Goal: Register for event/course

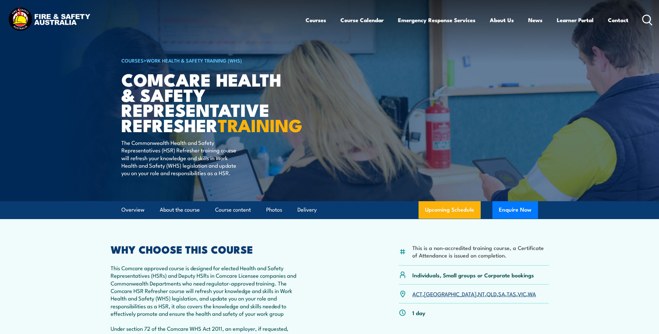
click at [528, 297] on link "WA" at bounding box center [532, 294] width 8 height 8
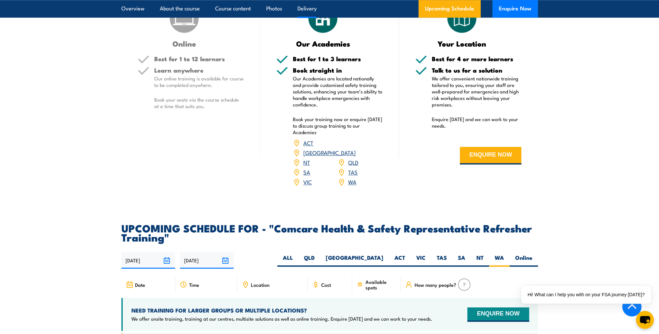
scroll to position [915, 0]
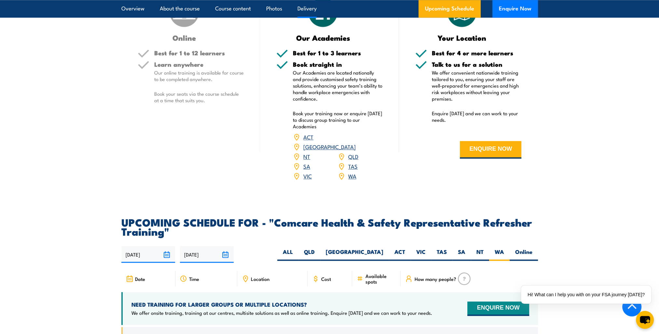
click at [226, 259] on input "[DATE]" at bounding box center [207, 254] width 54 height 17
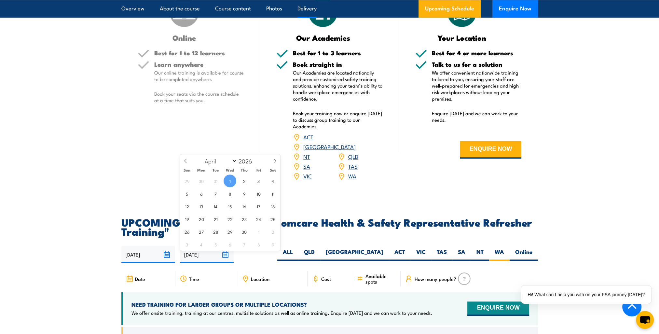
click at [226, 259] on input "[DATE]" at bounding box center [207, 254] width 54 height 17
click at [549, 133] on section "DELIVERY OPTIONS Delivery options to suit businesses of all sizes. Online Best …" at bounding box center [329, 73] width 659 height 232
